Goal: Information Seeking & Learning: Find specific fact

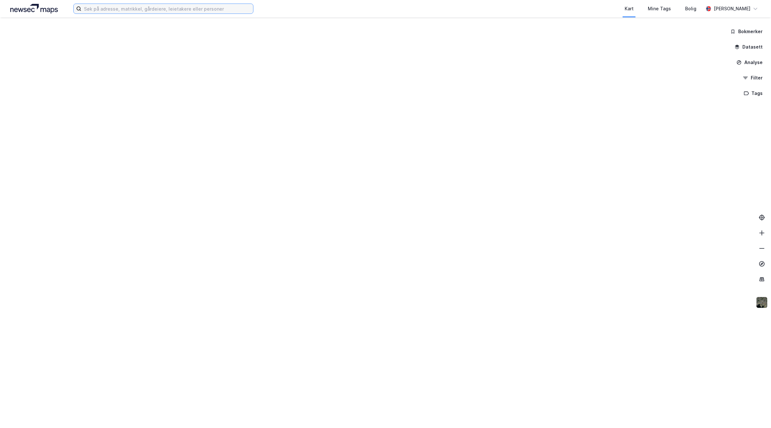
click at [192, 7] on input at bounding box center [167, 9] width 172 height 10
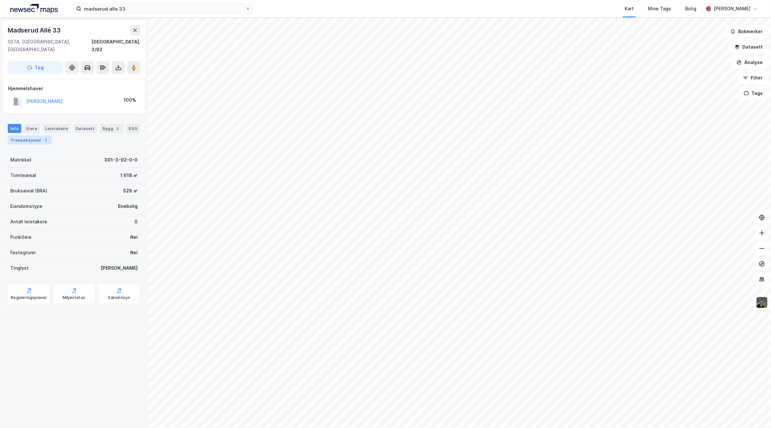
click at [52, 135] on div "Transaksjoner 2" at bounding box center [30, 139] width 44 height 9
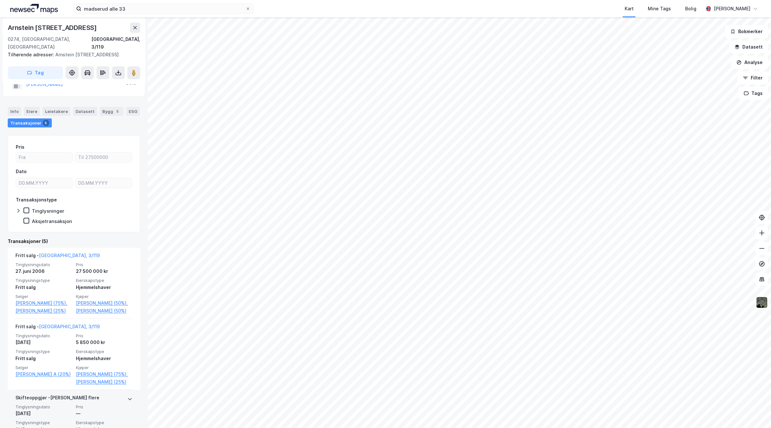
scroll to position [80, 0]
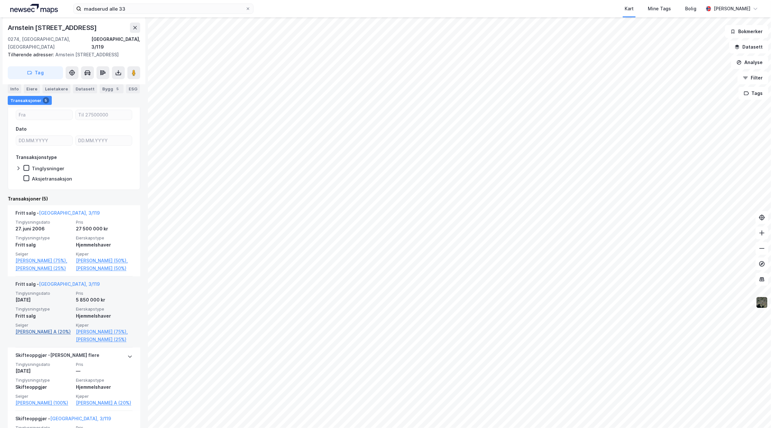
click at [37, 333] on link "[PERSON_NAME] A (20%)" at bounding box center [43, 332] width 57 height 8
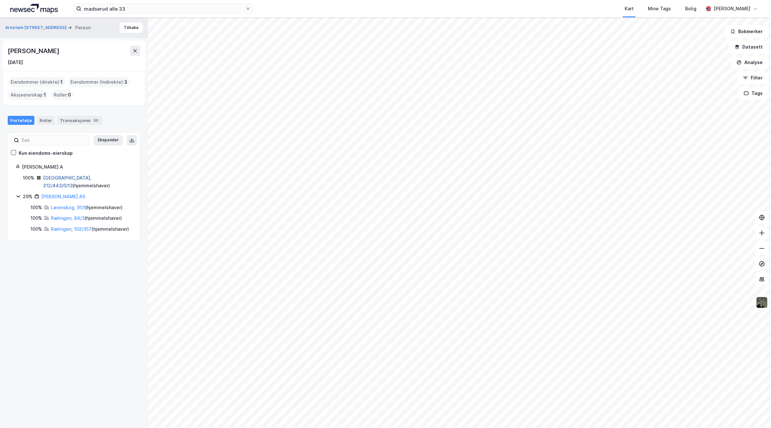
click at [66, 179] on link "[GEOGRAPHIC_DATA], 212/443/0/13" at bounding box center [67, 181] width 48 height 13
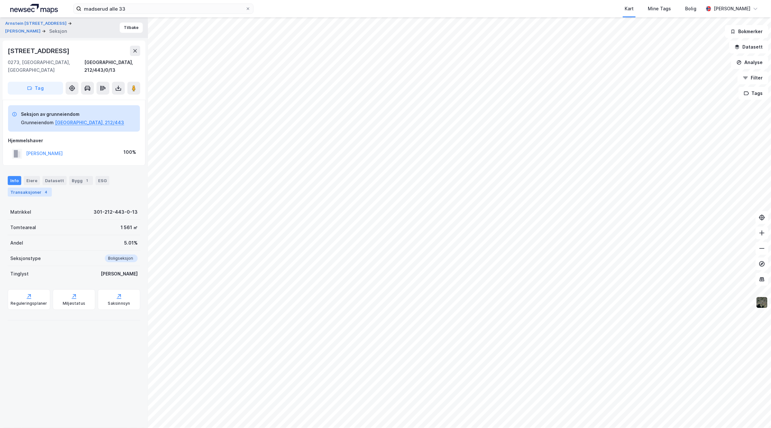
click at [45, 189] on div "4" at bounding box center [46, 192] width 6 height 6
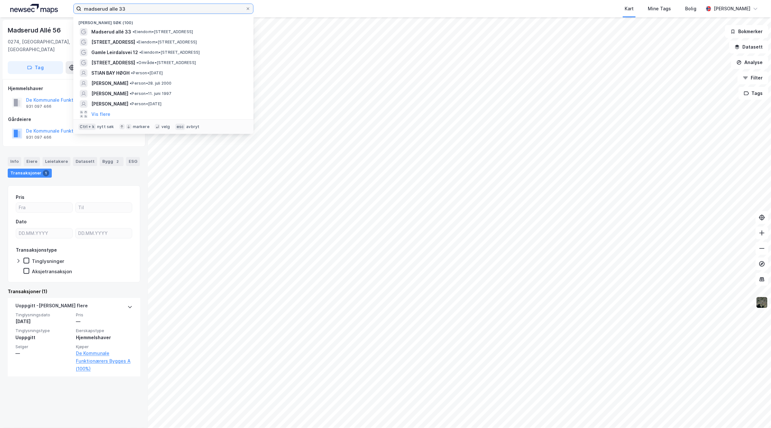
drag, startPoint x: 135, startPoint y: 6, endPoint x: 63, endPoint y: 5, distance: 72.7
click at [63, 5] on div "madserud alle 33 Nylige søk (100) Madserud allé 33 • Eiendom • [STREET_ADDRESS]…" at bounding box center [385, 8] width 771 height 17
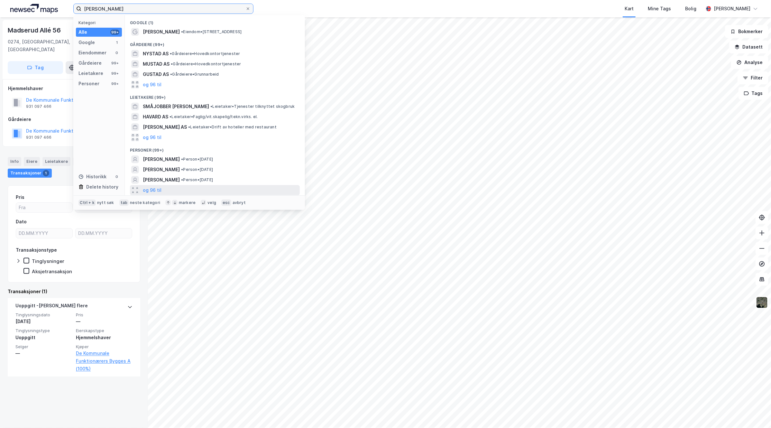
type input "[PERSON_NAME]"
drag, startPoint x: 164, startPoint y: 186, endPoint x: 170, endPoint y: 181, distance: 7.3
click at [163, 186] on div "og 96 til" at bounding box center [215, 190] width 170 height 10
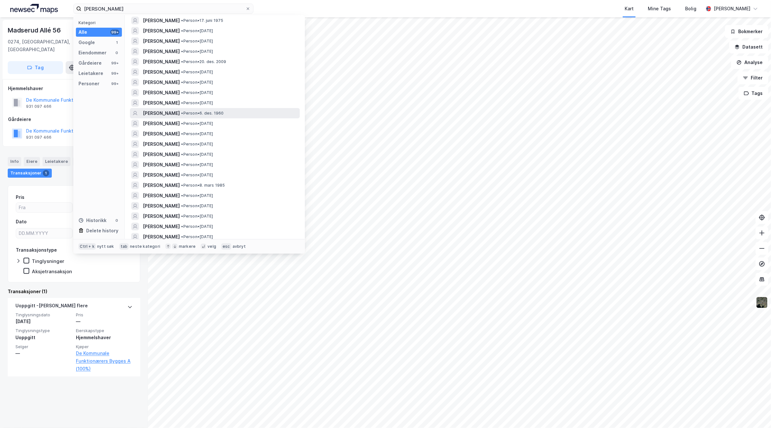
scroll to position [201, 0]
click at [224, 115] on span "• Person • [DATE]" at bounding box center [202, 112] width 42 height 5
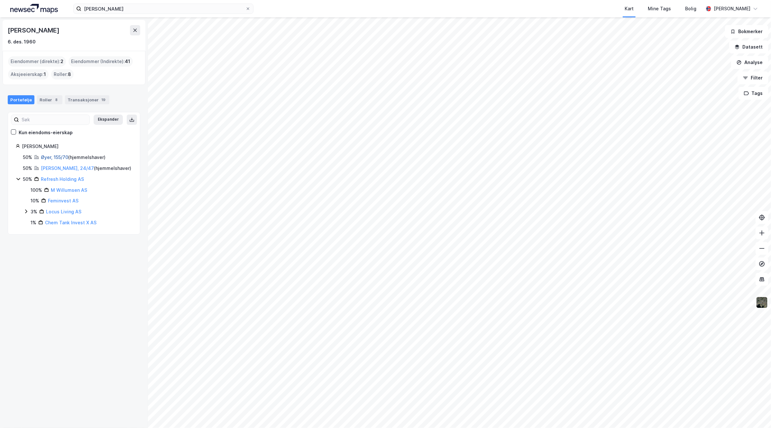
click at [52, 156] on link "Øyer, 155/70" at bounding box center [54, 156] width 27 height 5
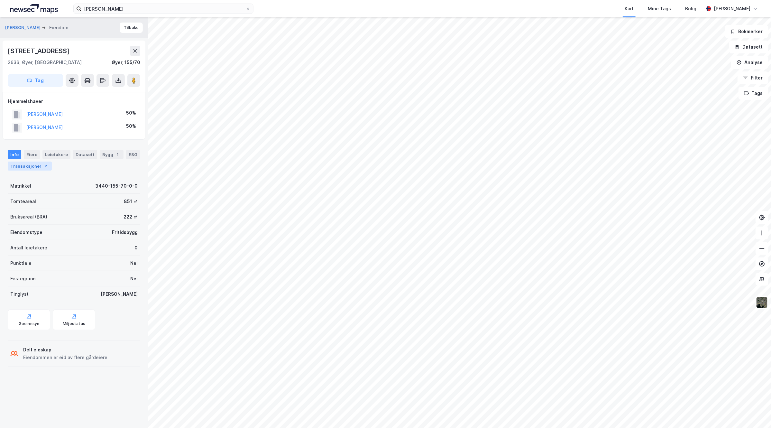
click at [52, 166] on div "Transaksjoner 2" at bounding box center [30, 165] width 44 height 9
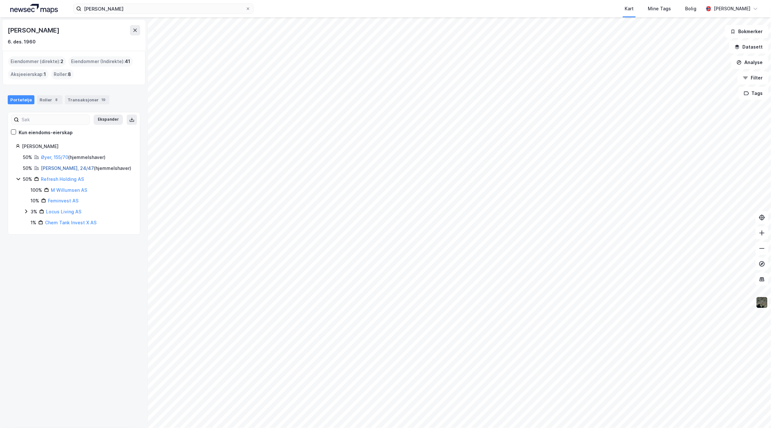
click at [57, 169] on link "[PERSON_NAME], 24/47" at bounding box center [67, 167] width 53 height 5
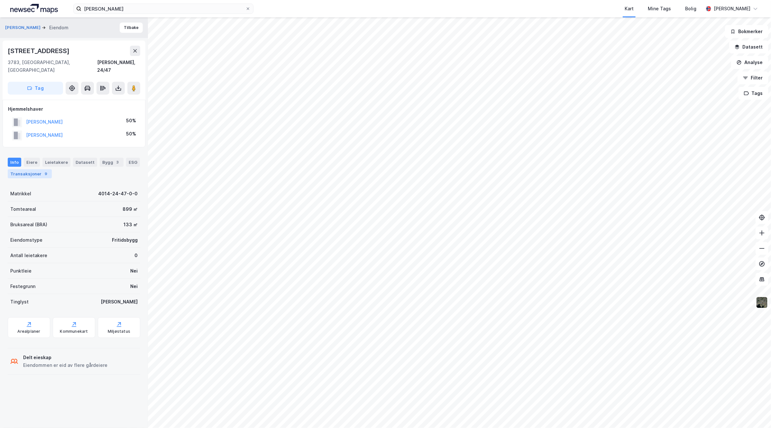
click at [48, 169] on div "Transaksjoner 9" at bounding box center [30, 173] width 44 height 9
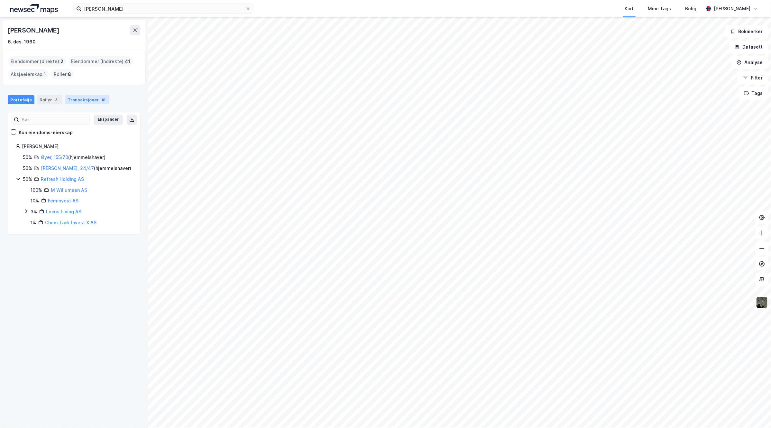
click at [87, 97] on div "Transaksjoner 19" at bounding box center [87, 99] width 44 height 9
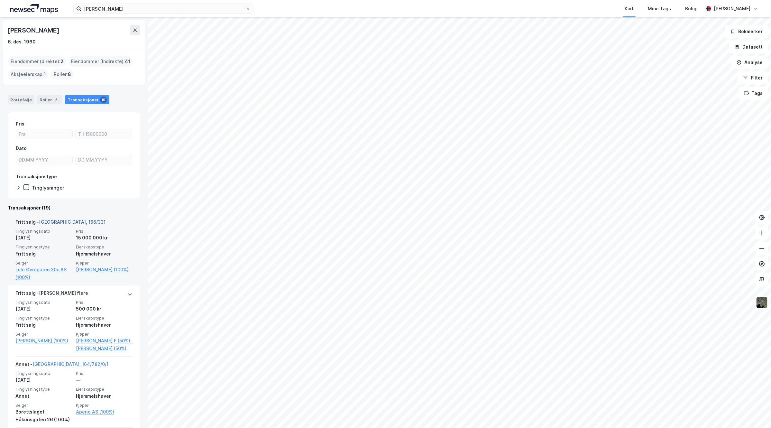
click at [60, 222] on link "[GEOGRAPHIC_DATA], 166/331" at bounding box center [72, 221] width 67 height 5
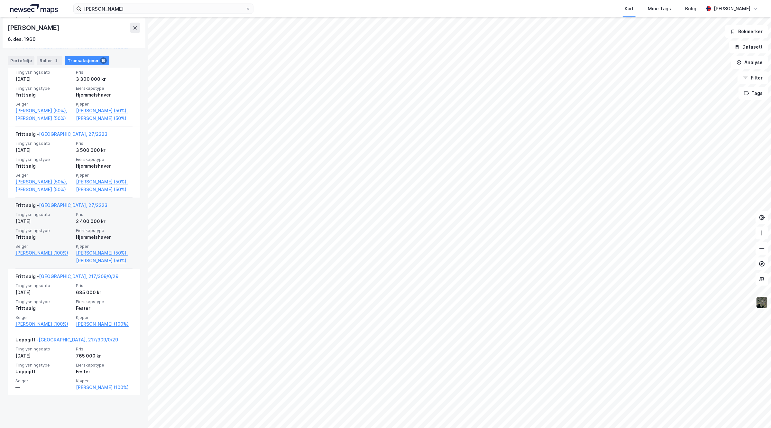
scroll to position [1260, 0]
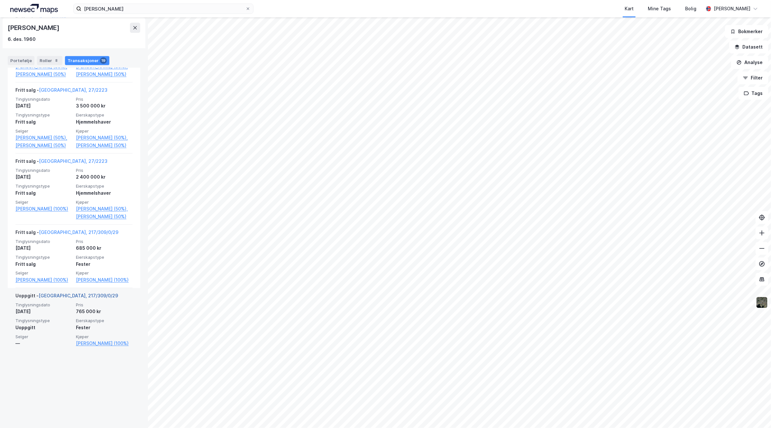
click at [65, 298] on link "[GEOGRAPHIC_DATA], 217/309/0/29" at bounding box center [78, 295] width 79 height 5
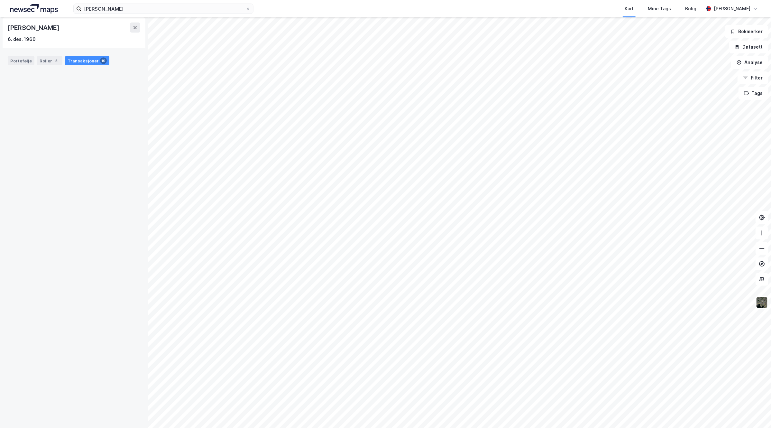
scroll to position [1260, 0]
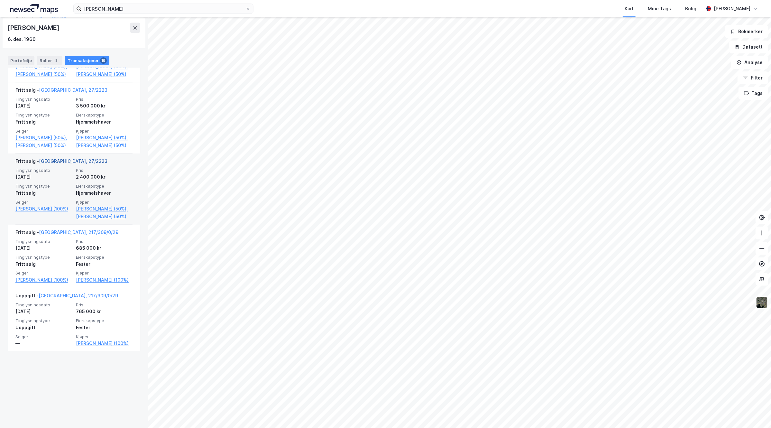
click at [55, 164] on link "[GEOGRAPHIC_DATA], 27/2223" at bounding box center [73, 160] width 69 height 5
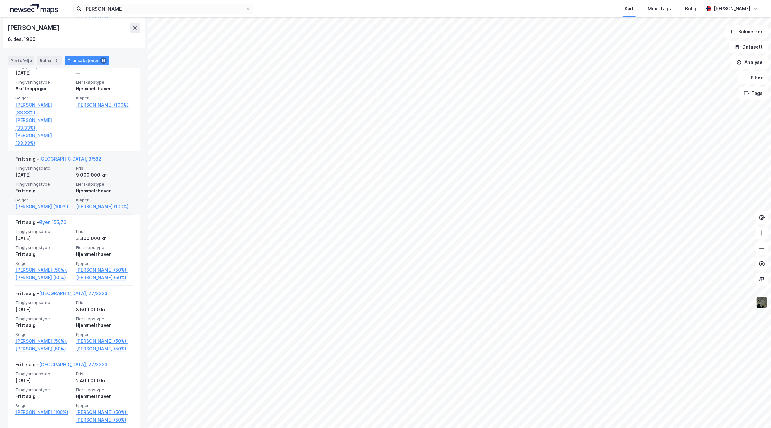
scroll to position [1019, 0]
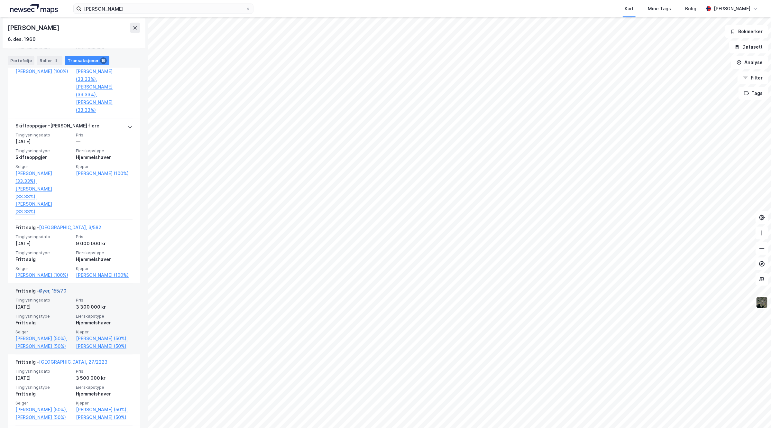
click at [54, 288] on link "Øyer, 155/70" at bounding box center [52, 290] width 27 height 5
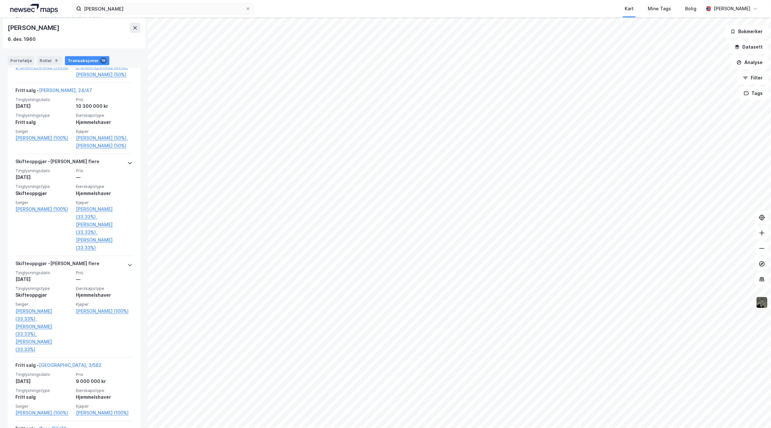
scroll to position [938, 0]
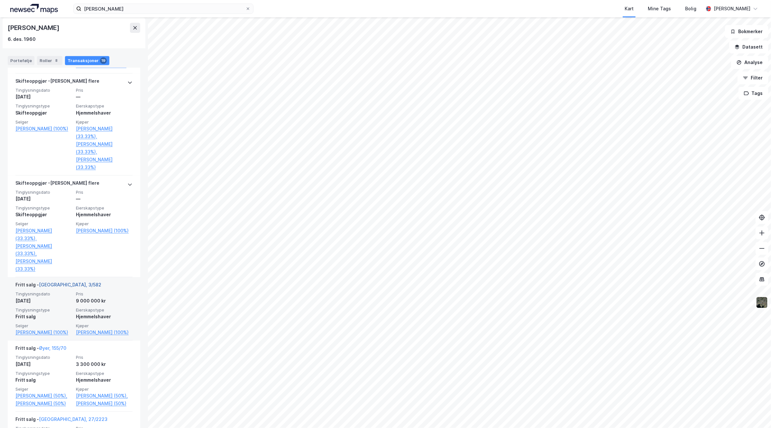
click at [59, 282] on link "[GEOGRAPHIC_DATA], 3/582" at bounding box center [70, 284] width 62 height 5
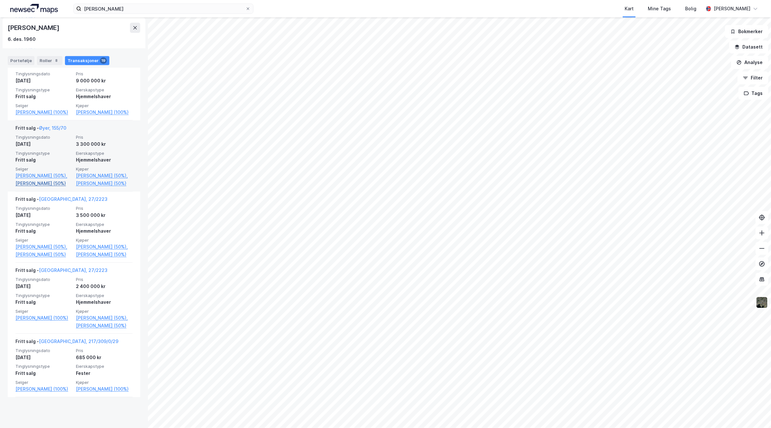
scroll to position [1260, 0]
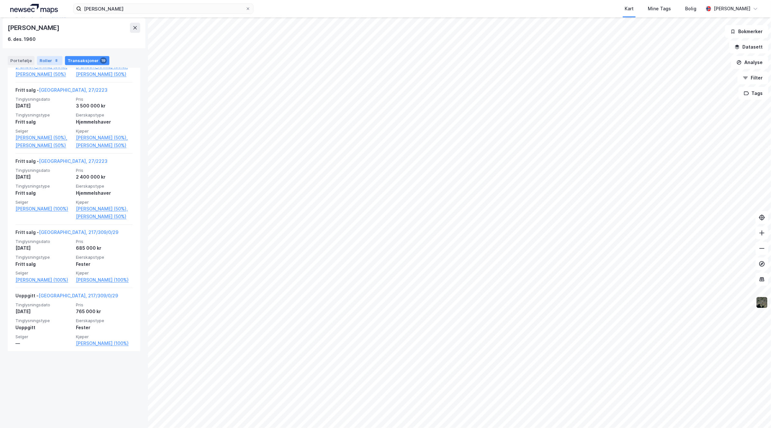
click at [53, 61] on div "8" at bounding box center [56, 60] width 6 height 6
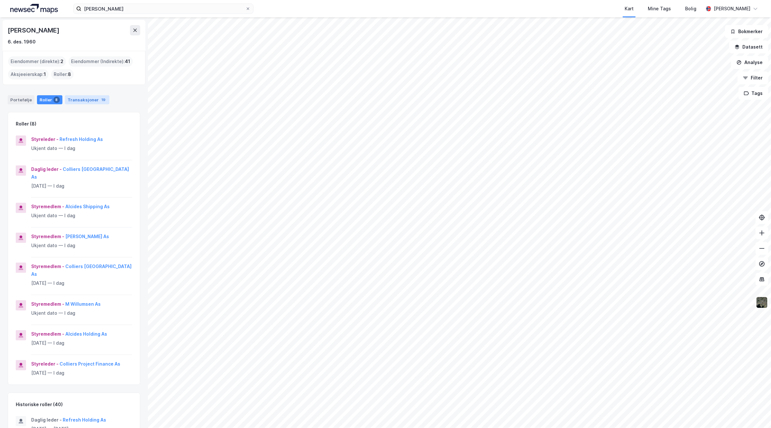
click at [89, 101] on div "Transaksjoner 19" at bounding box center [87, 99] width 44 height 9
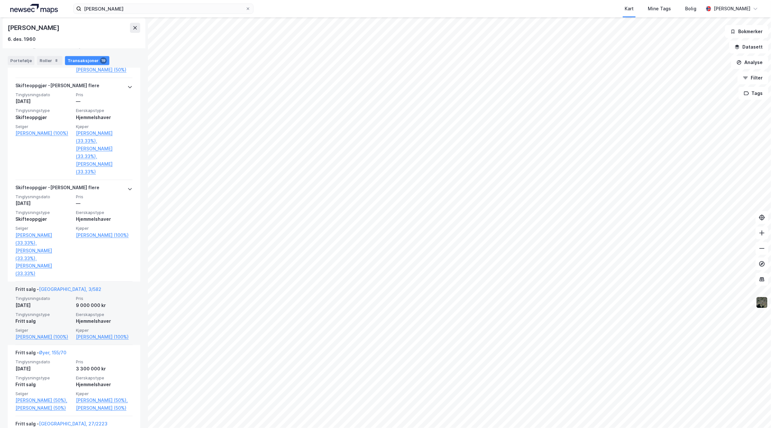
scroll to position [965, 0]
